Goal: Find specific page/section: Find specific page/section

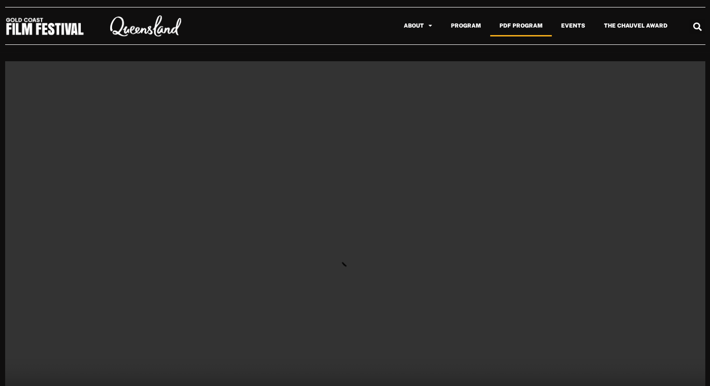
click at [526, 25] on link "PDF Program" at bounding box center [521, 25] width 62 height 21
click at [482, 27] on link "Program" at bounding box center [466, 25] width 49 height 21
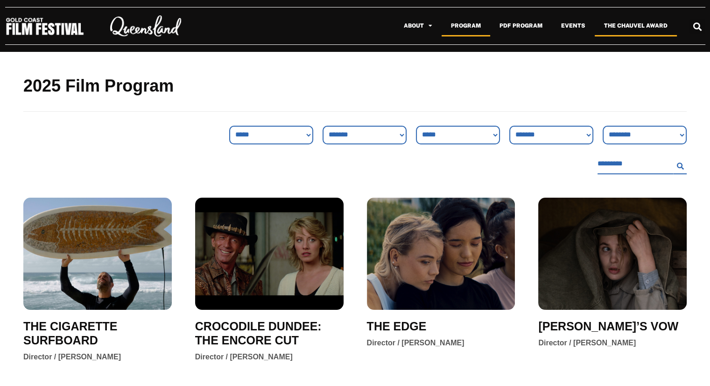
click at [661, 23] on link "The Chauvel Award" at bounding box center [636, 25] width 82 height 21
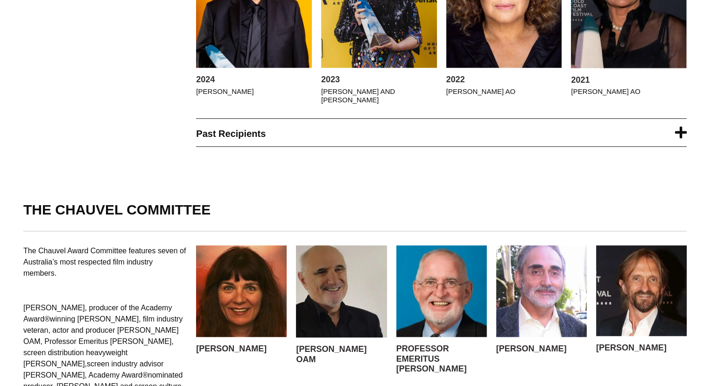
scroll to position [747, 0]
